Goal: Information Seeking & Learning: Learn about a topic

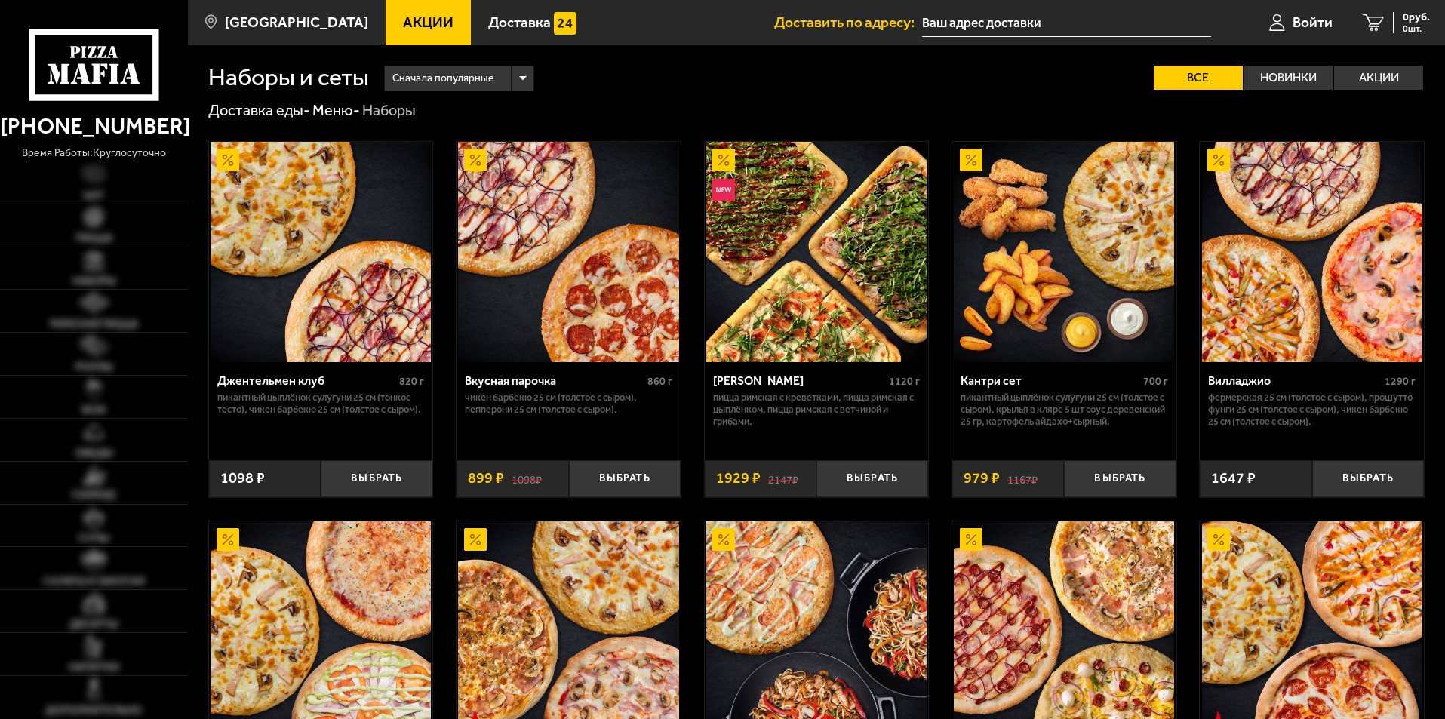
click at [407, 22] on span "Акции" at bounding box center [428, 22] width 51 height 14
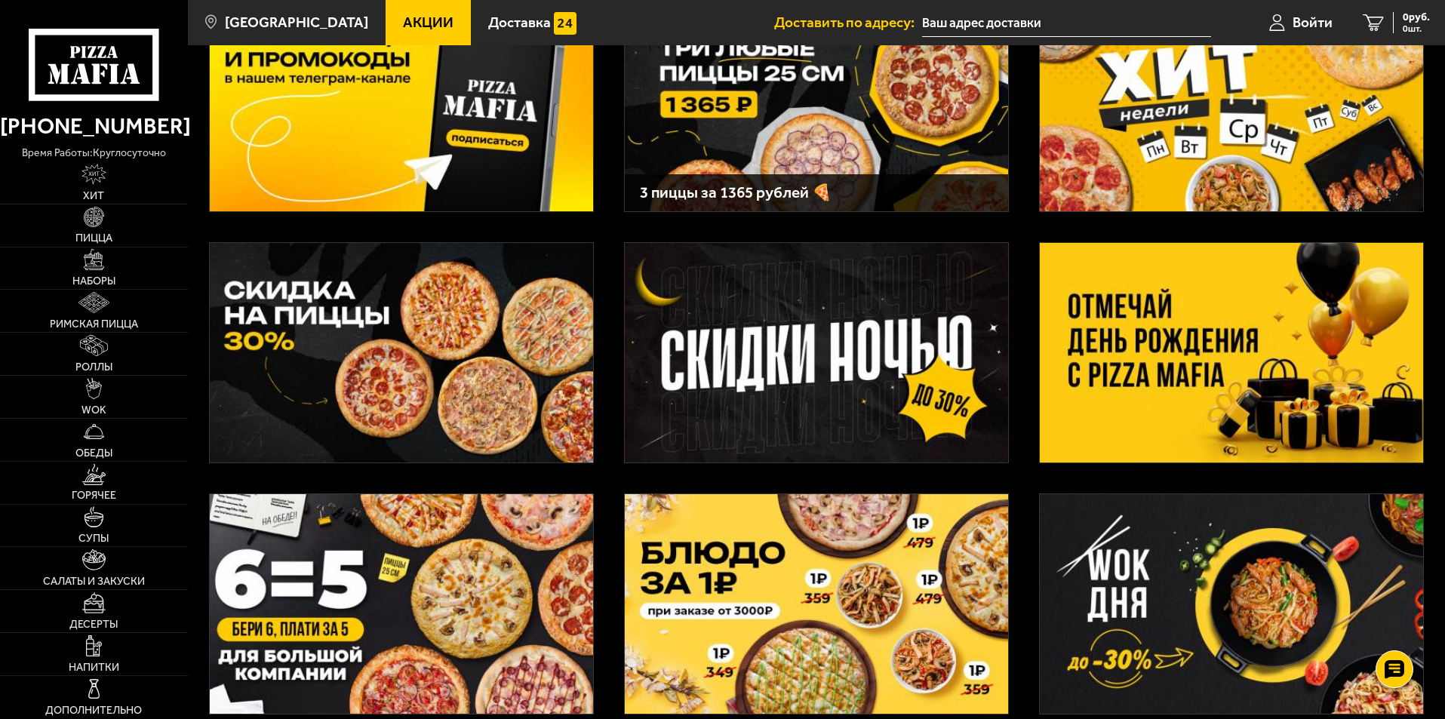
click at [1144, 315] on img at bounding box center [1231, 353] width 383 height 220
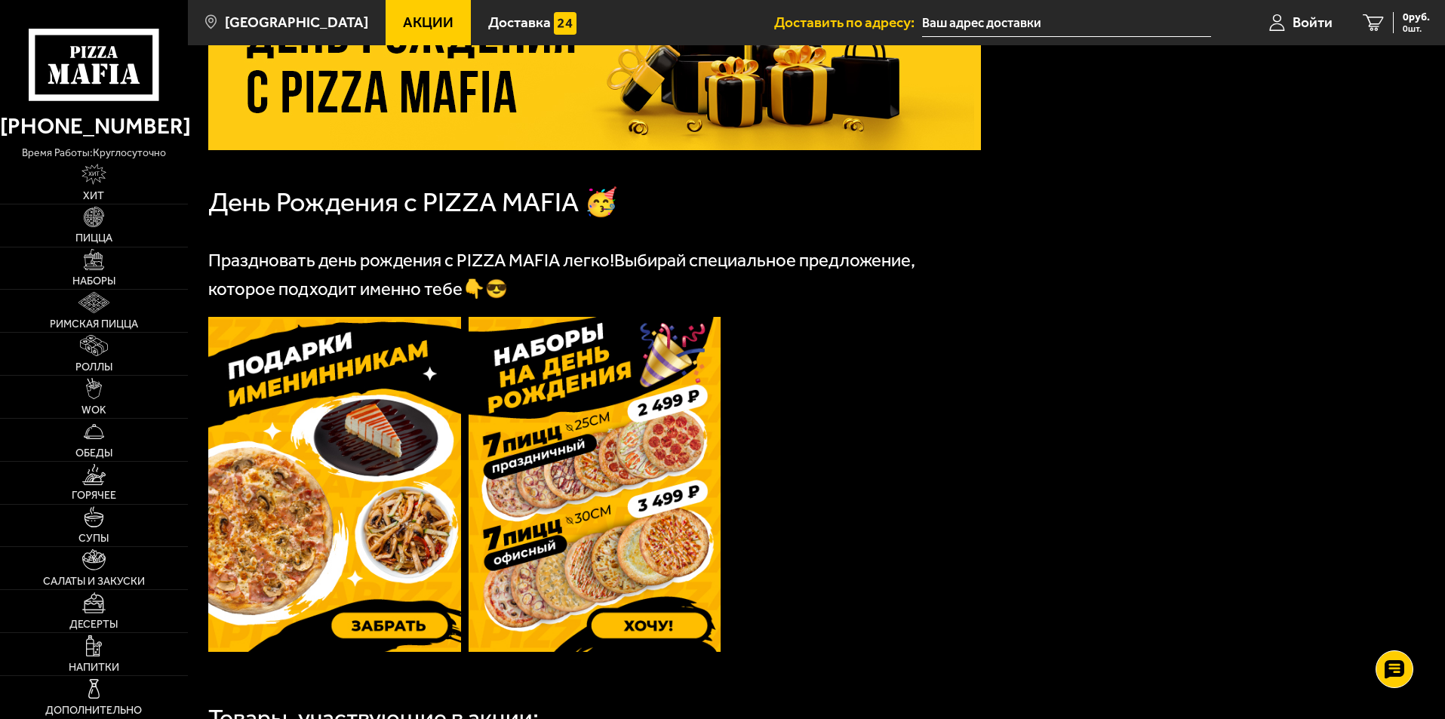
scroll to position [226, 0]
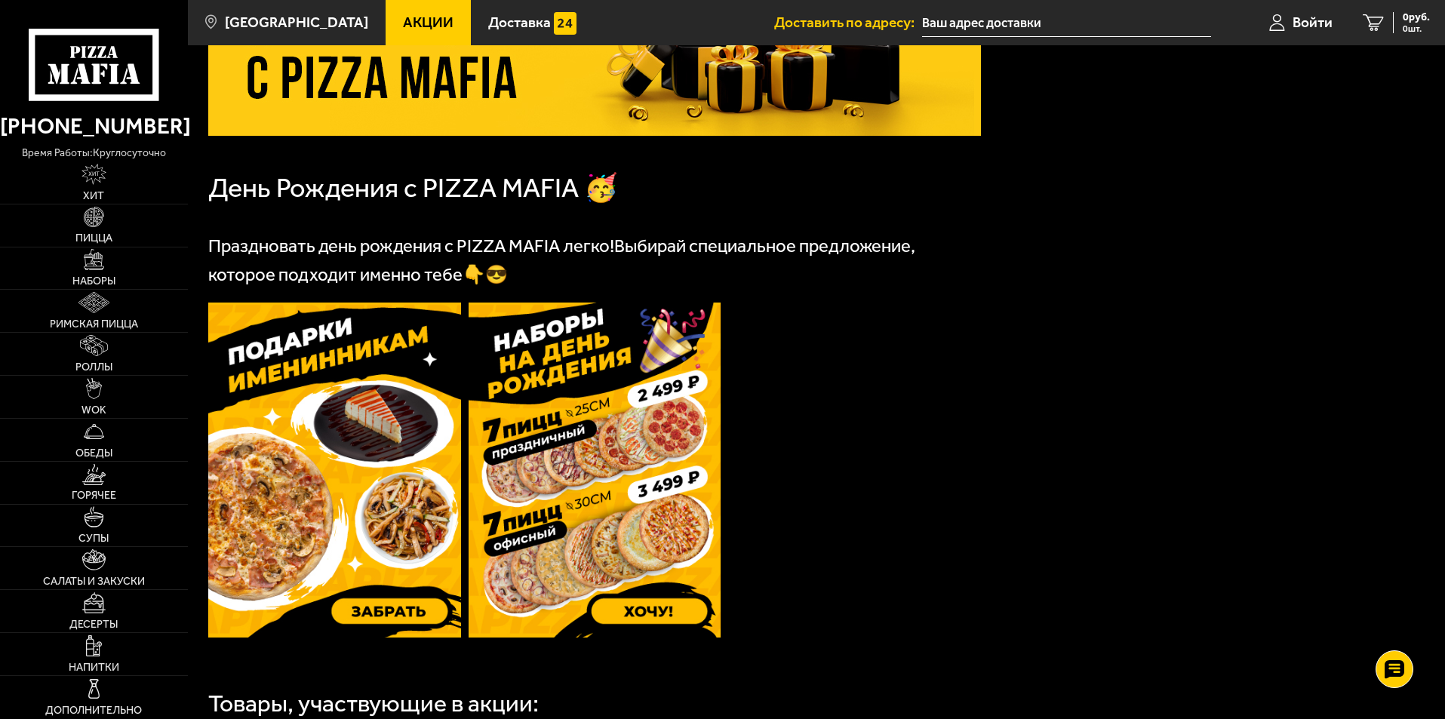
click at [403, 607] on img at bounding box center [334, 470] width 253 height 335
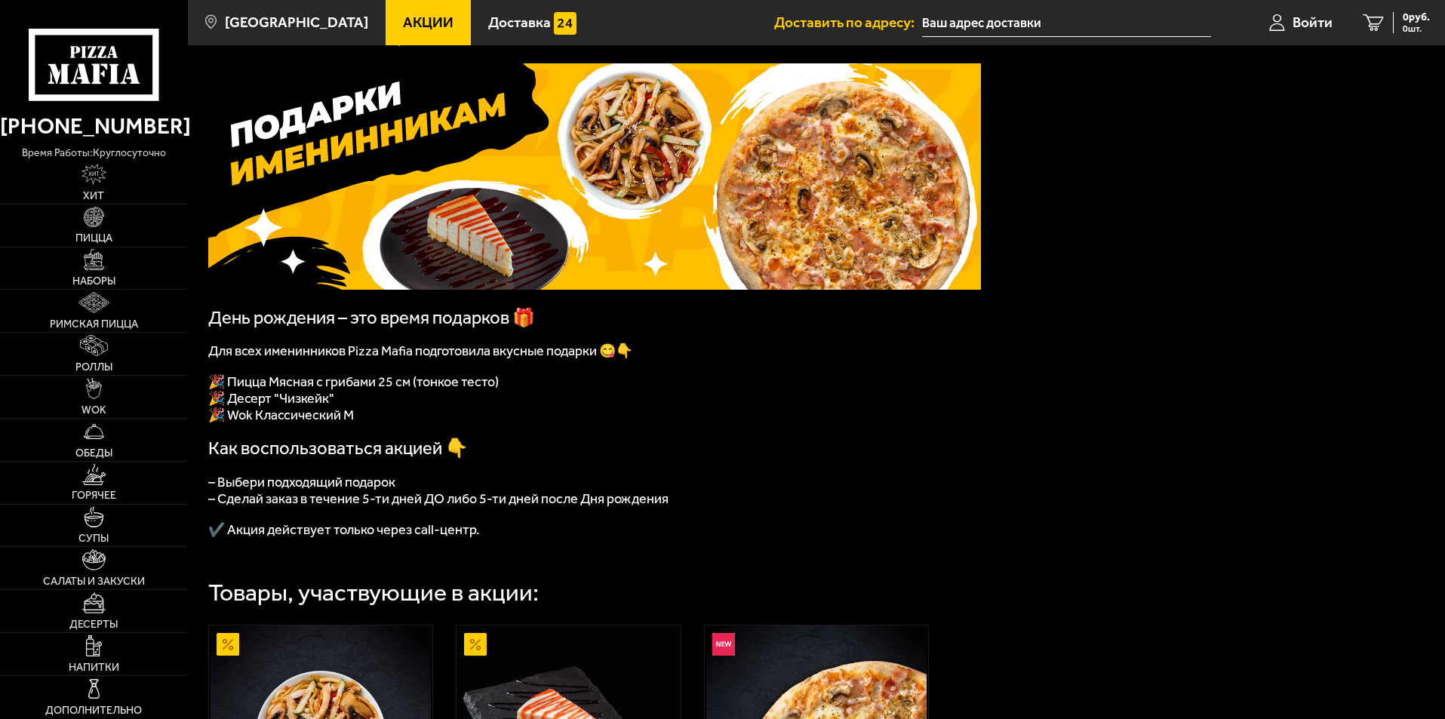
scroll to position [75, 0]
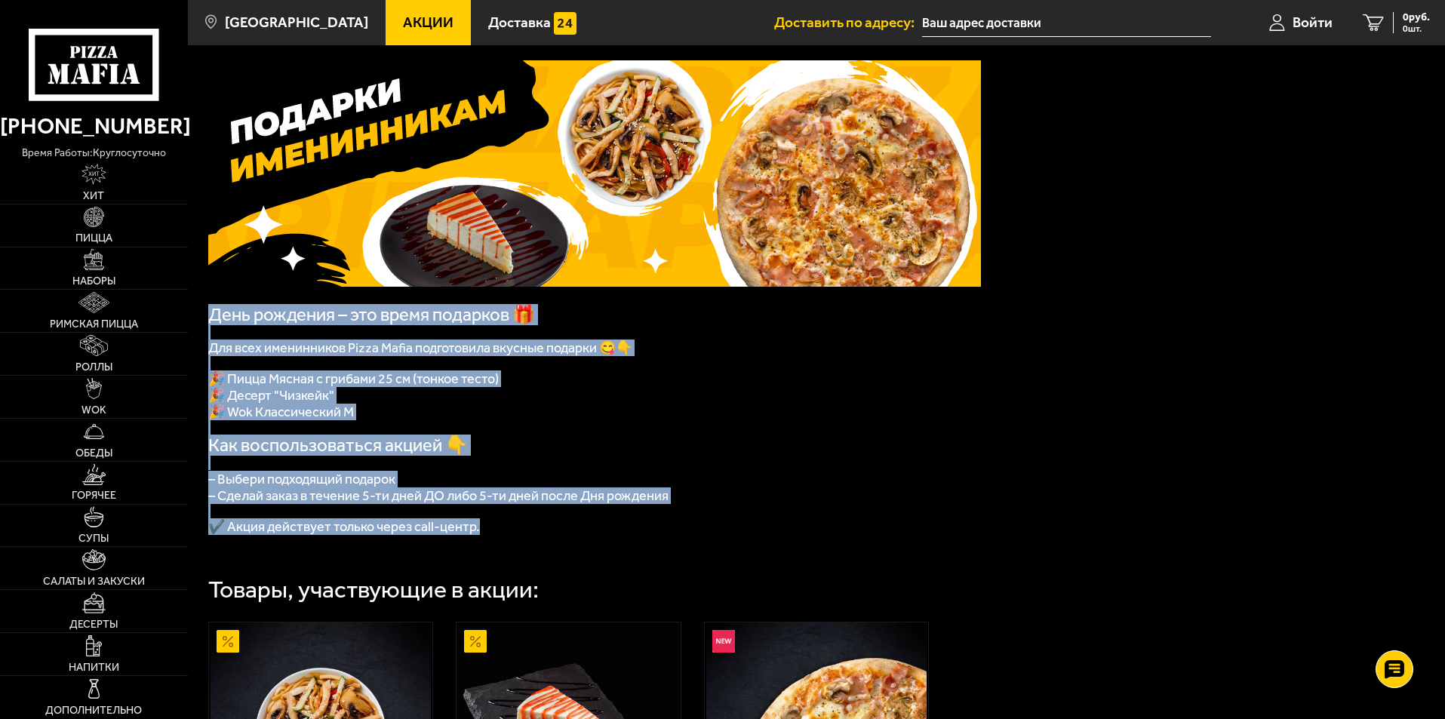
drag, startPoint x: 207, startPoint y: 319, endPoint x: 550, endPoint y: 539, distance: 407.5
click at [550, 539] on div "День рождения – это время подарков 🎁 Для всех именинников Pizza Mafia подготови…" at bounding box center [816, 544] width 1257 height 998
copy div "День рождения – это время подарков 🎁 Для всех именинников Pizza Mafia подготови…"
click at [639, 402] on p "🎉 Десерт "Чизкейк"" at bounding box center [594, 395] width 773 height 17
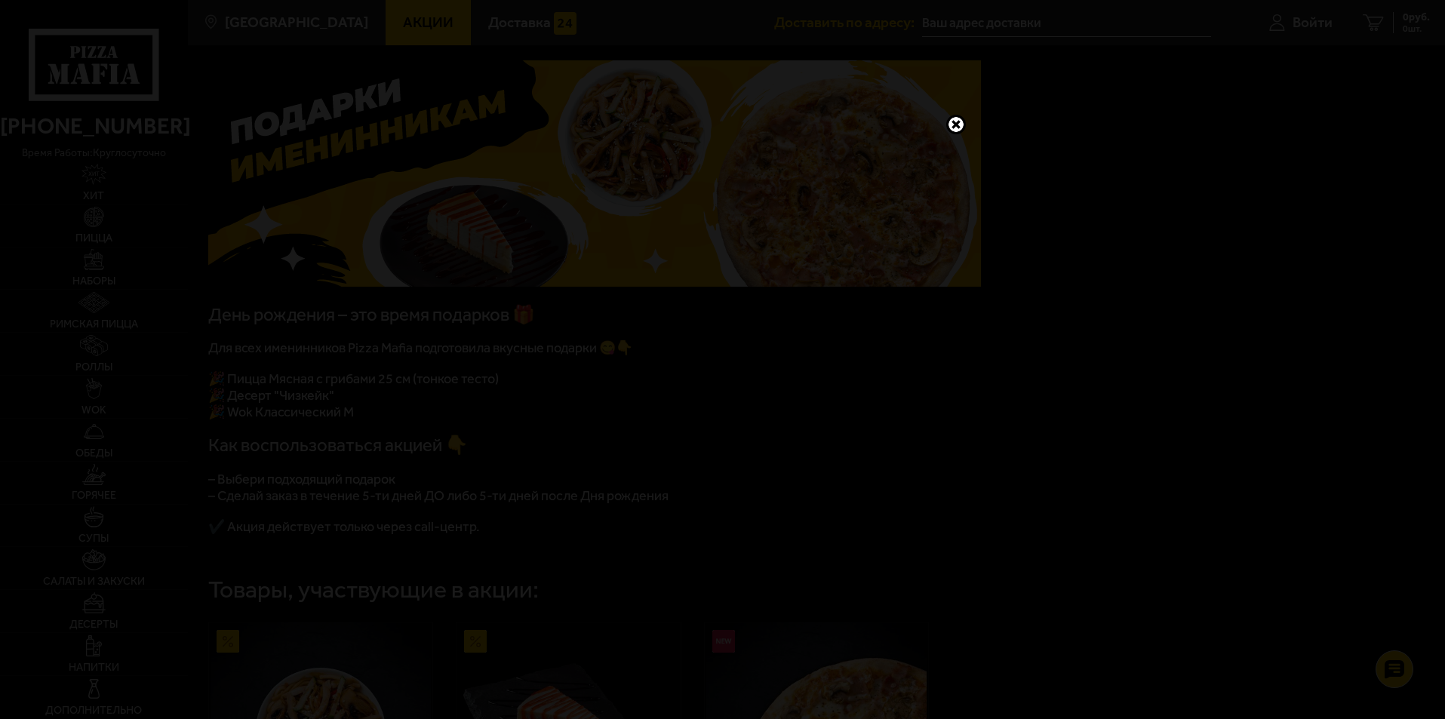
click at [955, 125] on link at bounding box center [956, 125] width 20 height 20
